Goal: Task Accomplishment & Management: Complete application form

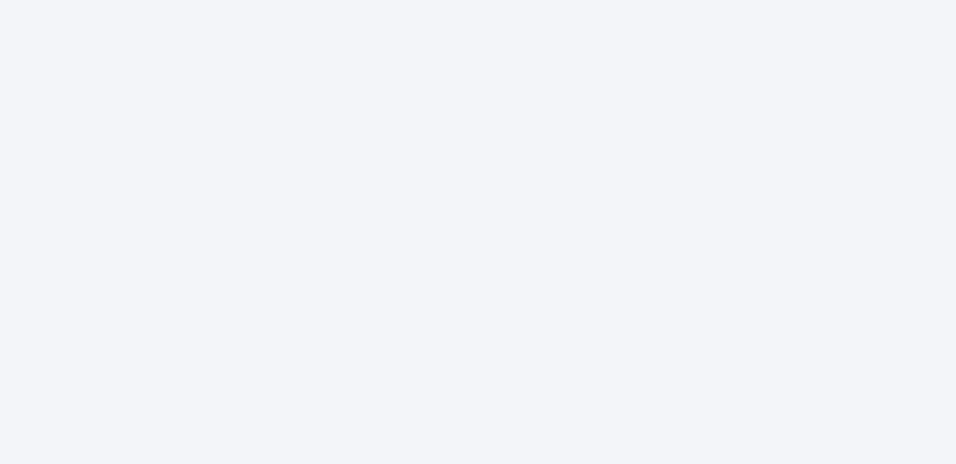
click at [402, 317] on div at bounding box center [478, 232] width 956 height 464
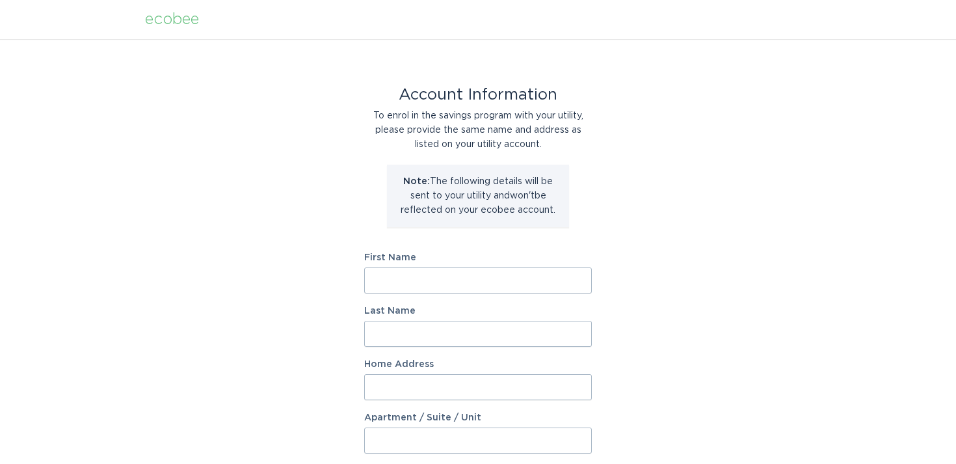
click at [423, 289] on input "First Name" at bounding box center [478, 280] width 228 height 26
type input "[PERSON_NAME]"
type input "M"
type input "[PERSON_NAME]"
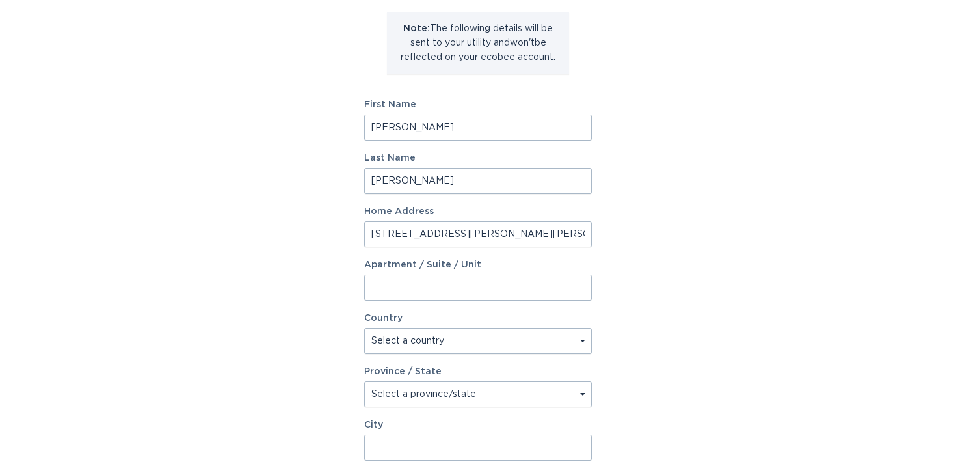
scroll to position [157, 0]
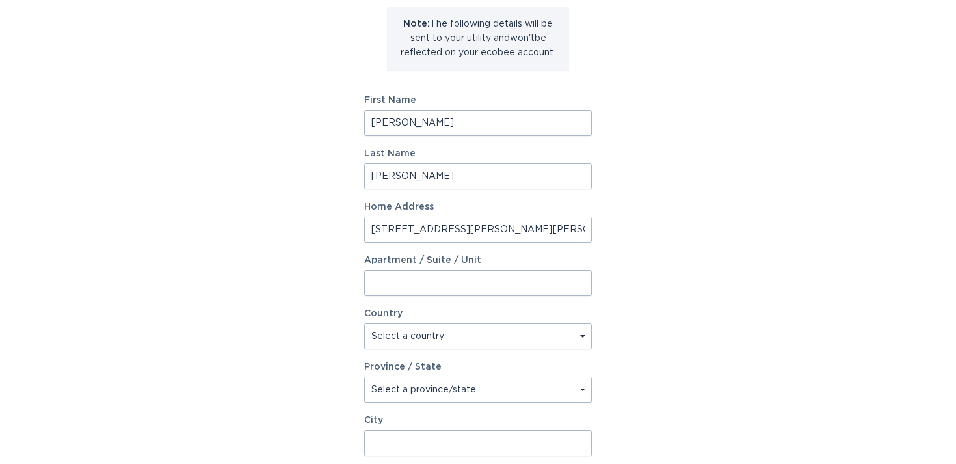
type input "[STREET_ADDRESS][PERSON_NAME][PERSON_NAME]"
click at [386, 347] on select "Select a country [GEOGRAPHIC_DATA] [GEOGRAPHIC_DATA]" at bounding box center [478, 336] width 228 height 26
select select "CA"
click at [364, 323] on select "Select a country [GEOGRAPHIC_DATA] [GEOGRAPHIC_DATA]" at bounding box center [478, 336] width 228 height 26
click at [390, 387] on select "Select a province/state [GEOGRAPHIC_DATA] [GEOGRAPHIC_DATA] [GEOGRAPHIC_DATA] […" at bounding box center [478, 389] width 228 height 26
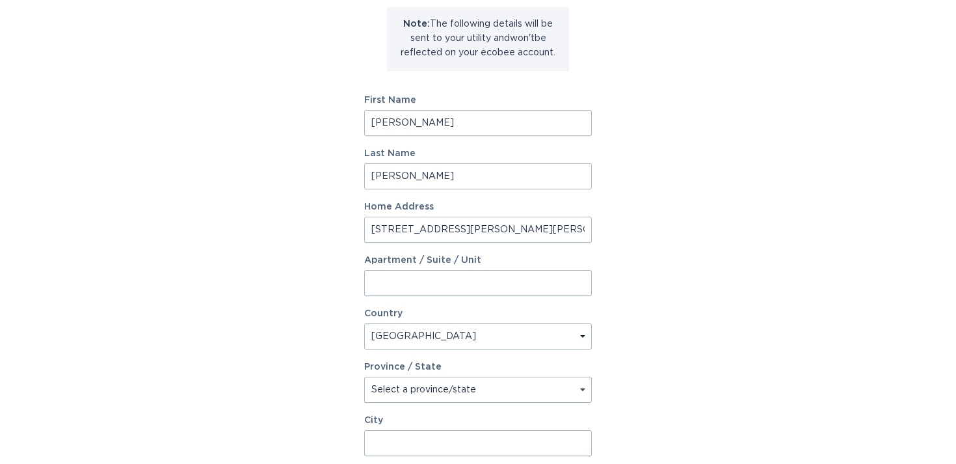
select select "ON"
click at [364, 376] on select "Select a province/state [GEOGRAPHIC_DATA] [GEOGRAPHIC_DATA] [GEOGRAPHIC_DATA] […" at bounding box center [478, 389] width 228 height 26
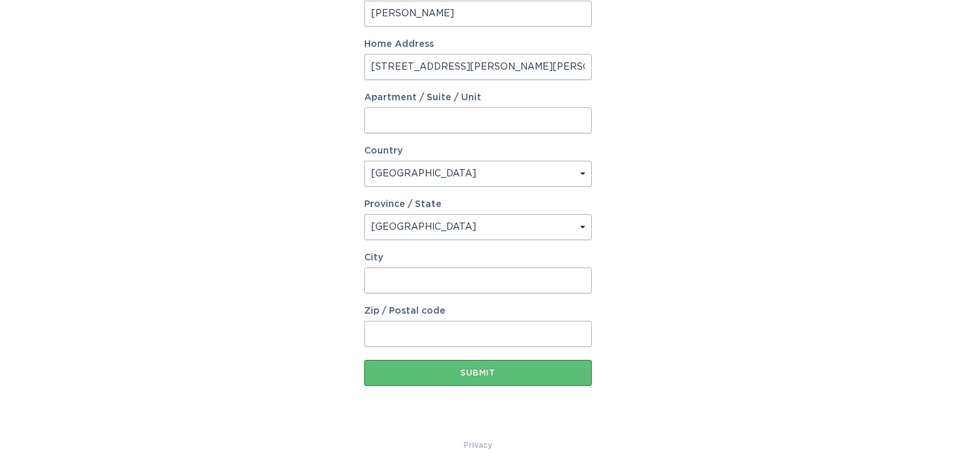
scroll to position [328, 0]
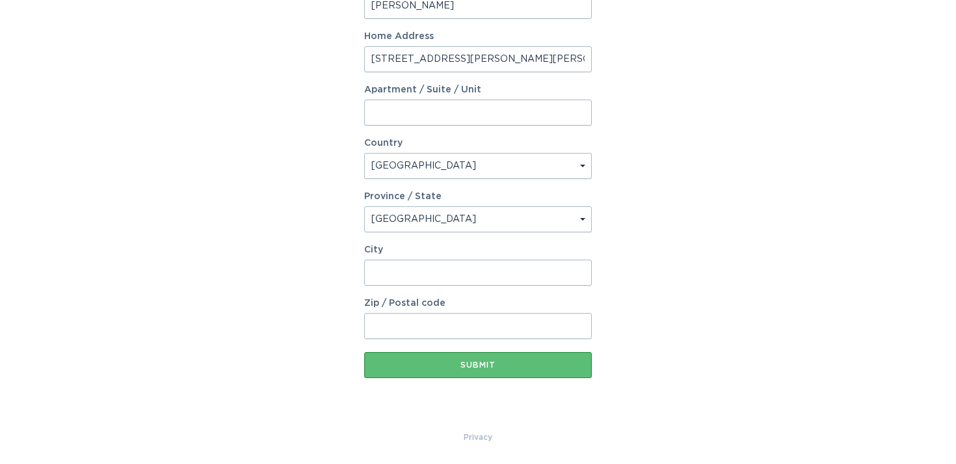
click at [481, 282] on input "City" at bounding box center [478, 272] width 228 height 26
type input "[PERSON_NAME] [PERSON_NAME]"
click at [464, 320] on input "Zip / Postal code" at bounding box center [478, 326] width 228 height 26
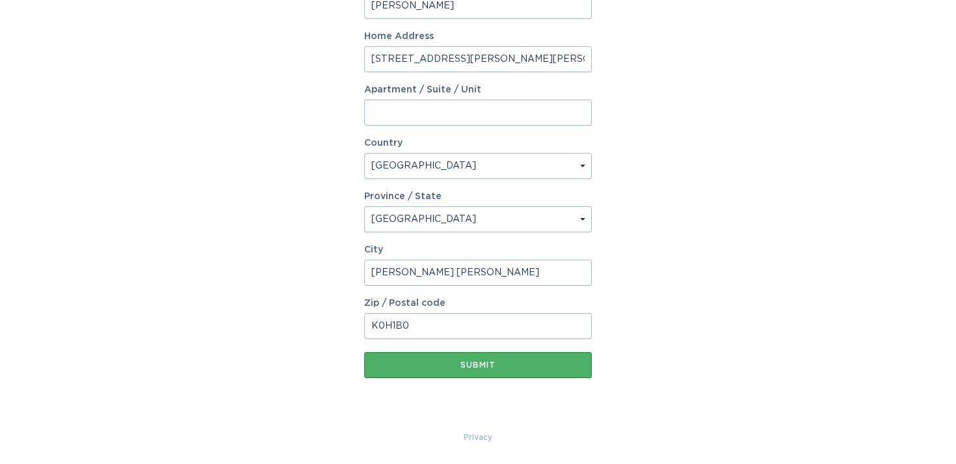
type input "K0H1B0"
click at [469, 363] on div "Submit" at bounding box center [478, 365] width 215 height 8
